Goal: Task Accomplishment & Management: Manage account settings

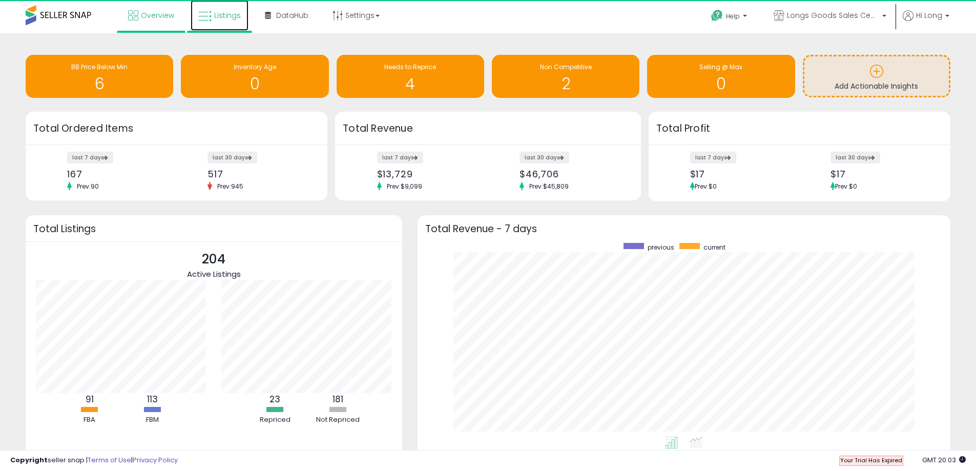
click at [215, 22] on link "Listings" at bounding box center [220, 15] width 58 height 31
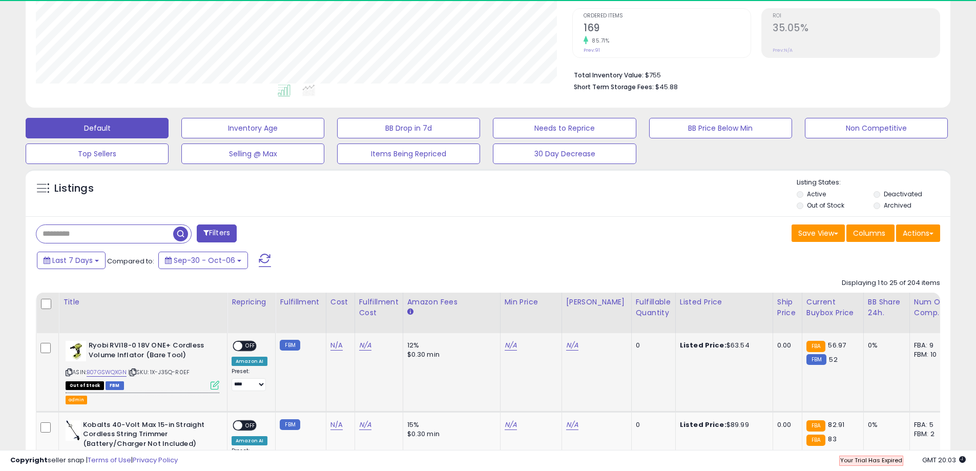
scroll to position [210, 536]
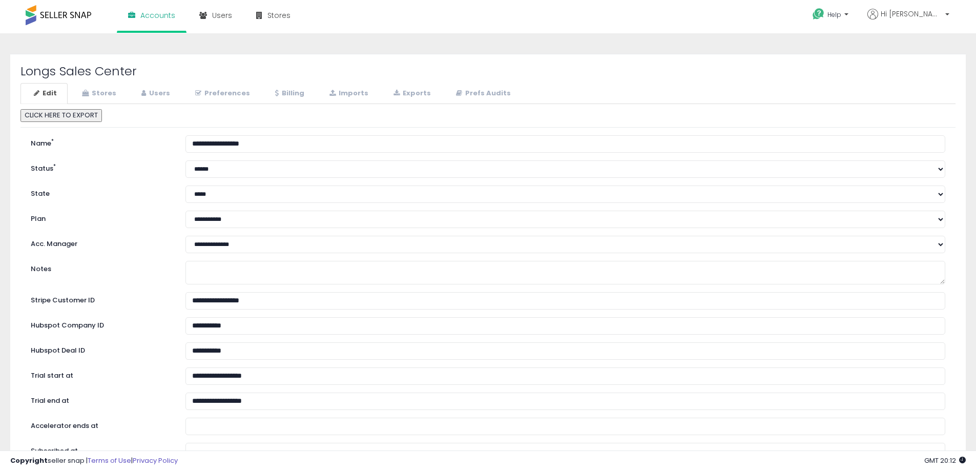
click at [300, 79] on div "Longs Sales Center Edit Stores Users Preferences Billing" at bounding box center [487, 329] width 955 height 551
click at [292, 95] on link "Billing" at bounding box center [288, 93] width 53 height 21
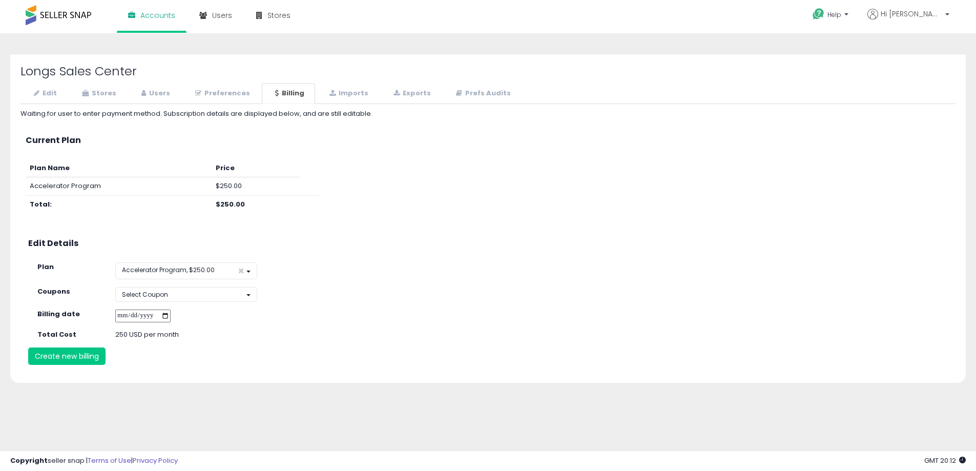
click at [171, 313] on input "**********" at bounding box center [142, 315] width 55 height 13
click at [188, 292] on button "Select Coupon" at bounding box center [186, 294] width 142 height 15
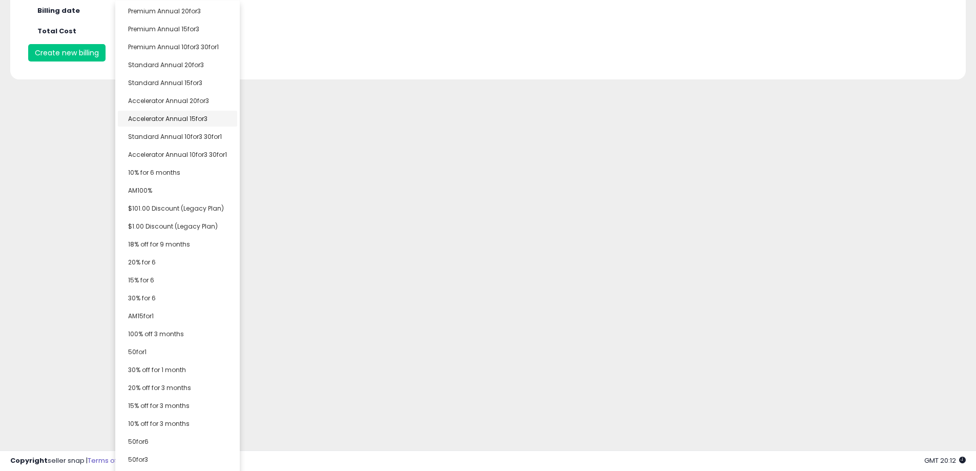
scroll to position [307, 0]
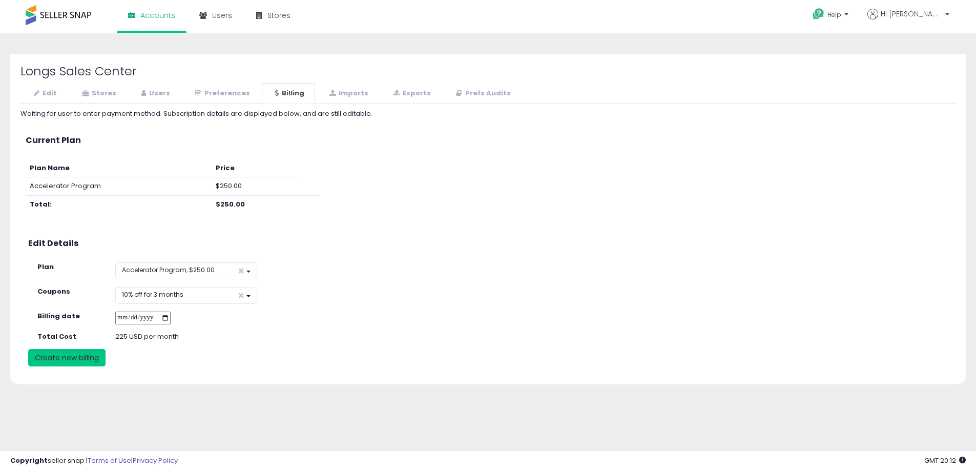
click at [67, 361] on button "Create new billing" at bounding box center [66, 357] width 77 height 17
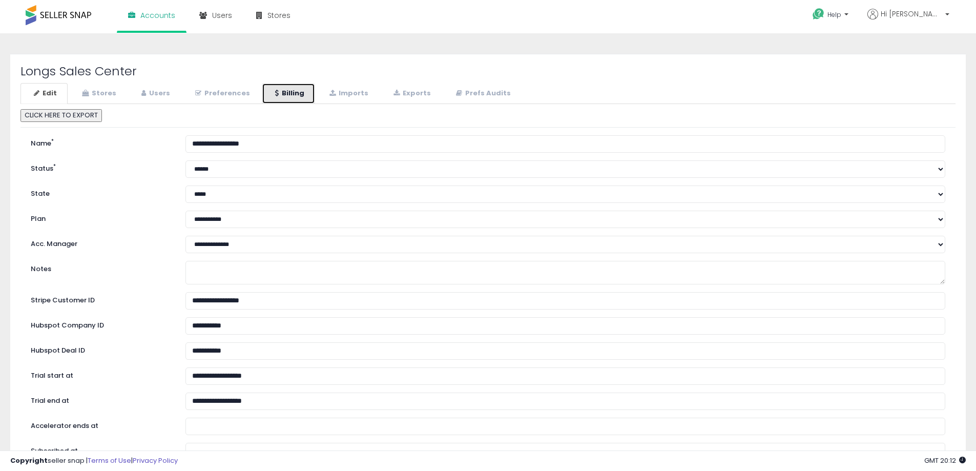
click at [296, 102] on link "Billing" at bounding box center [288, 93] width 53 height 21
